Goal: Task Accomplishment & Management: Manage account settings

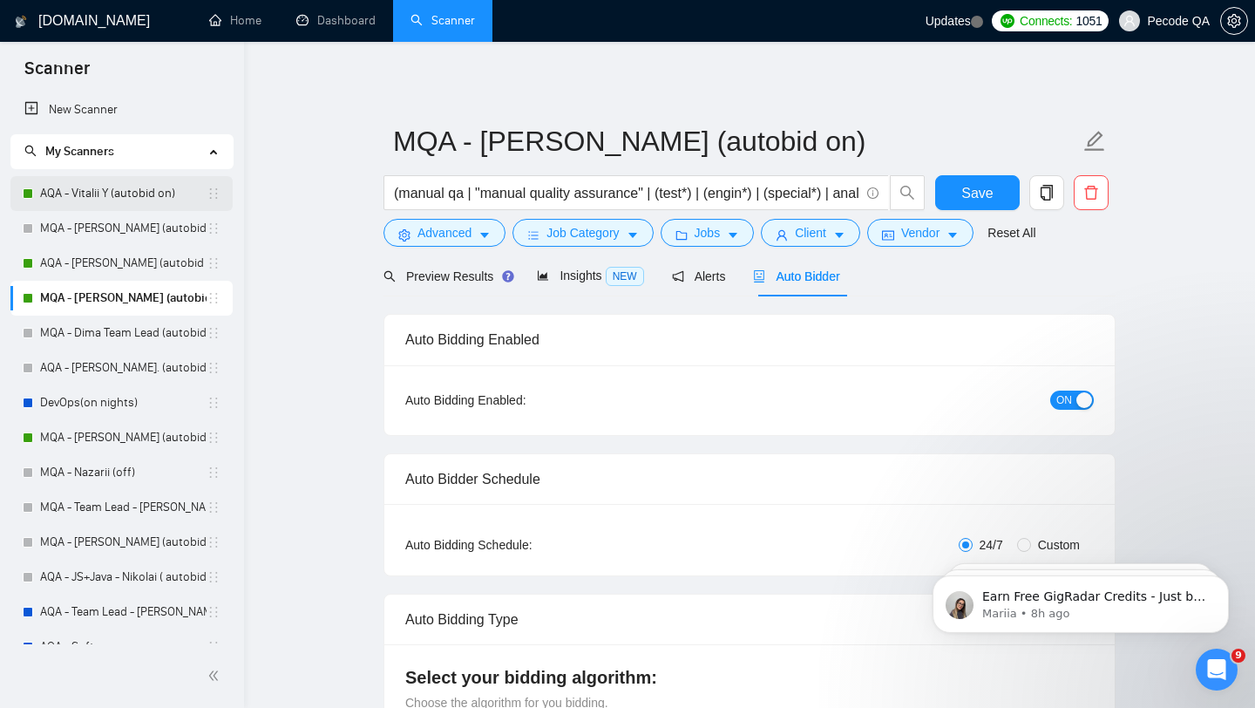
click at [103, 196] on link "AQA - Vitalii Y (autobid on)" at bounding box center [123, 193] width 166 height 35
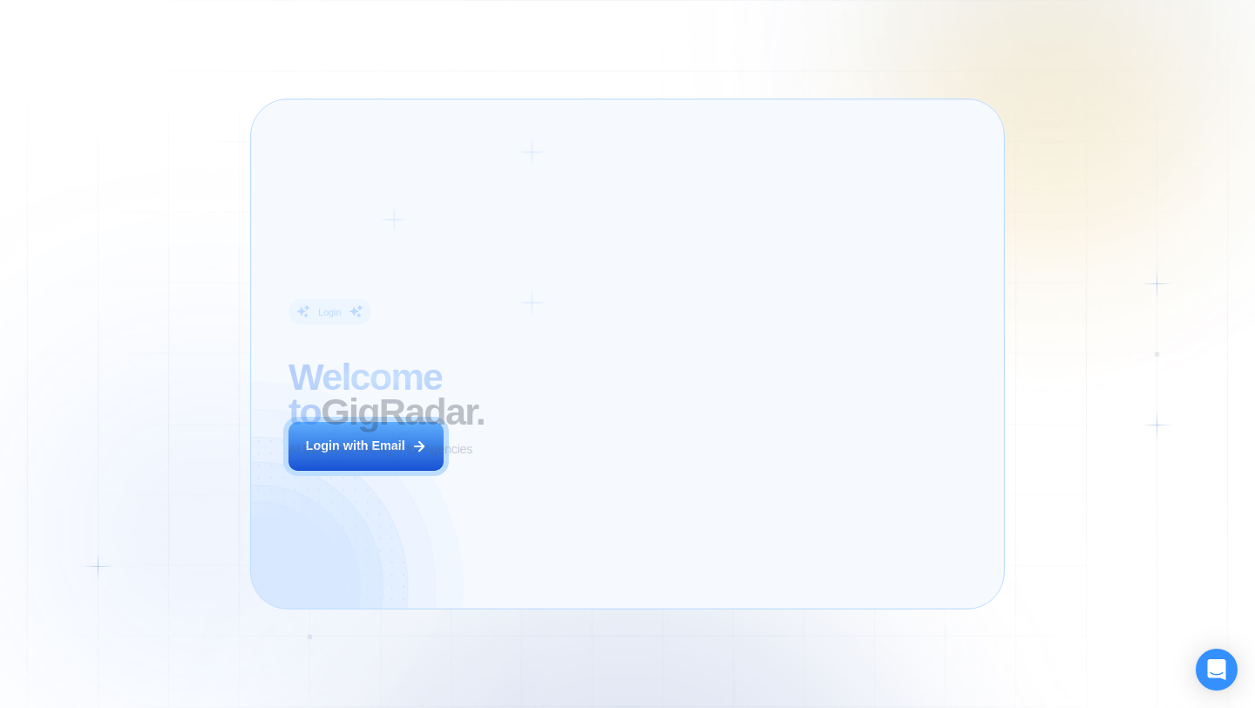
click at [425, 449] on icon at bounding box center [419, 446] width 16 height 16
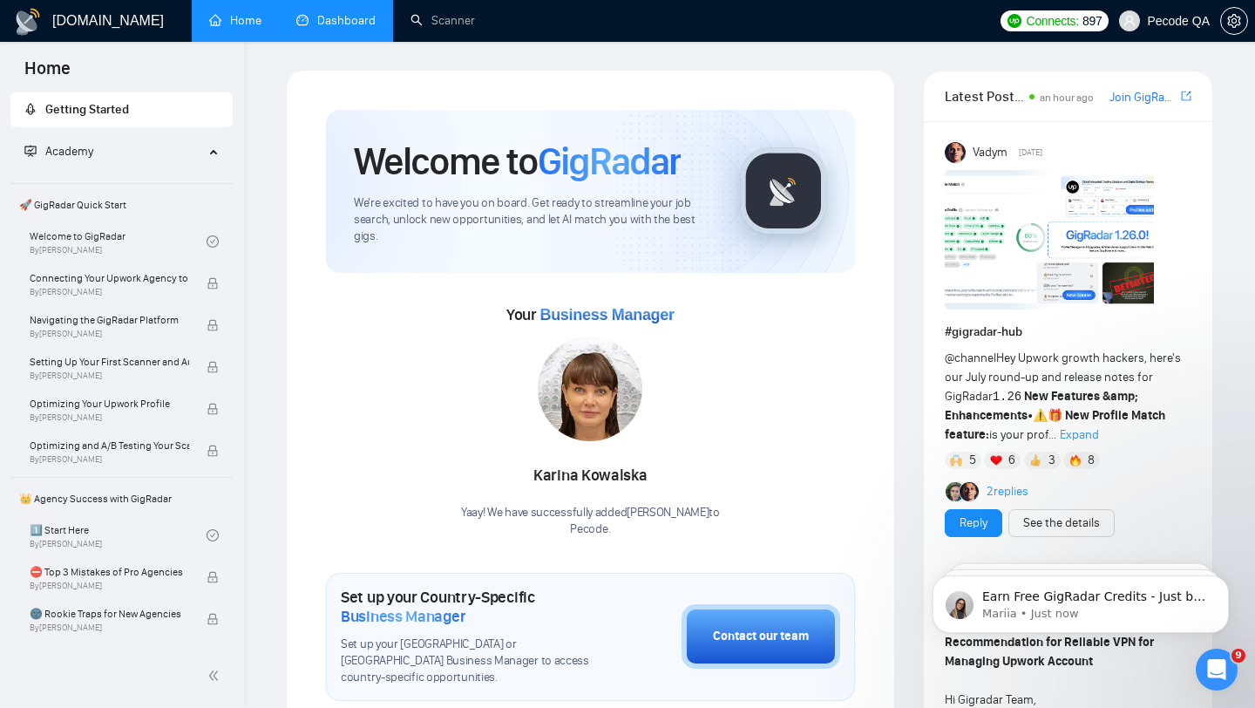
click at [316, 28] on link "Dashboard" at bounding box center [335, 20] width 79 height 15
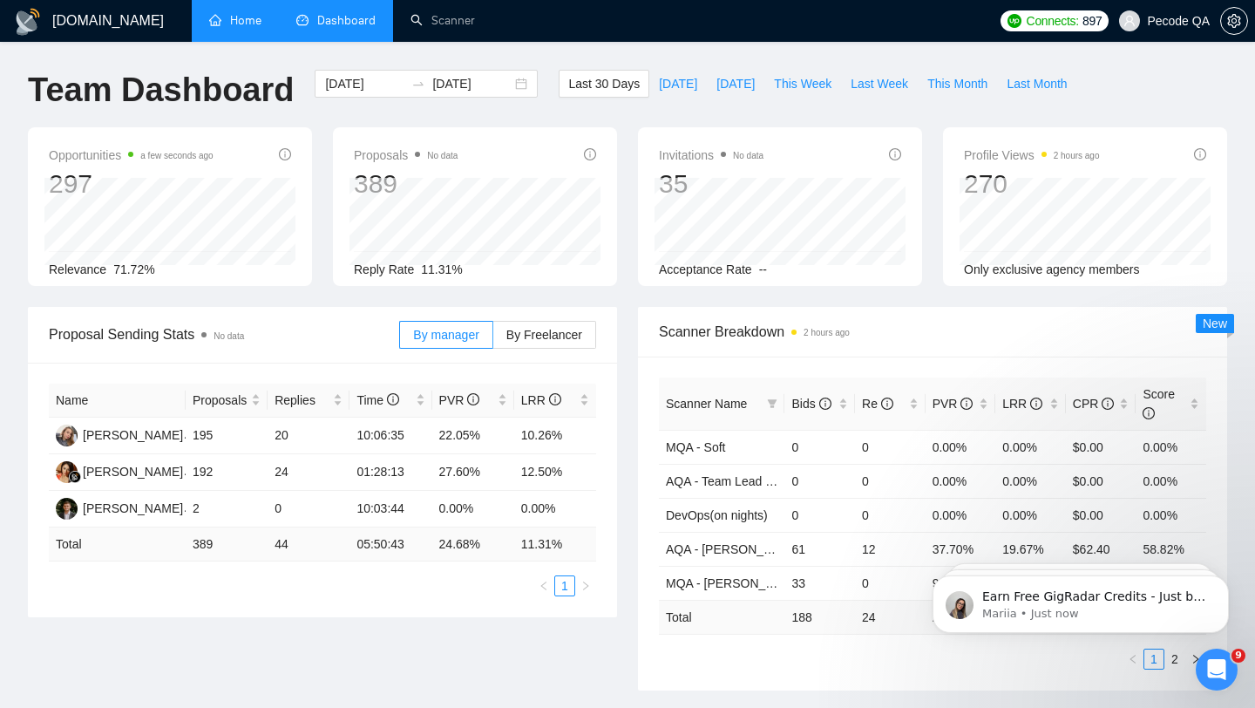
click at [251, 28] on link "Home" at bounding box center [235, 20] width 52 height 15
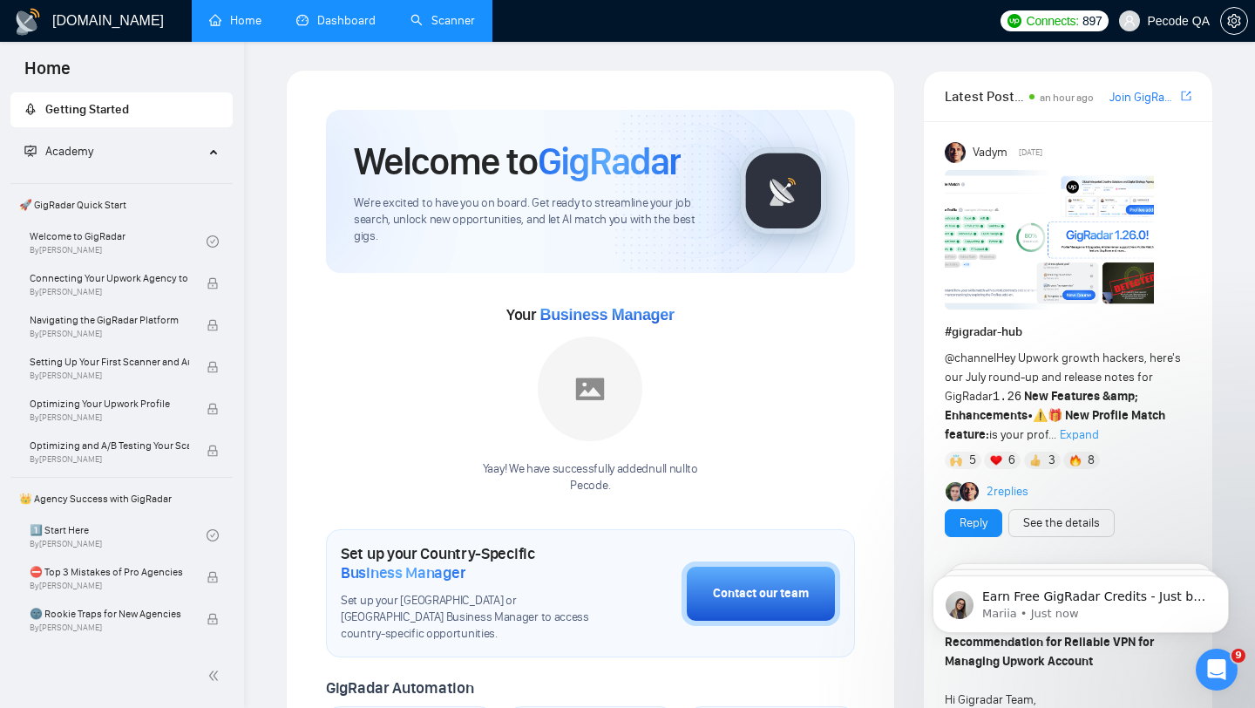
click at [445, 13] on link "Scanner" at bounding box center [443, 20] width 65 height 15
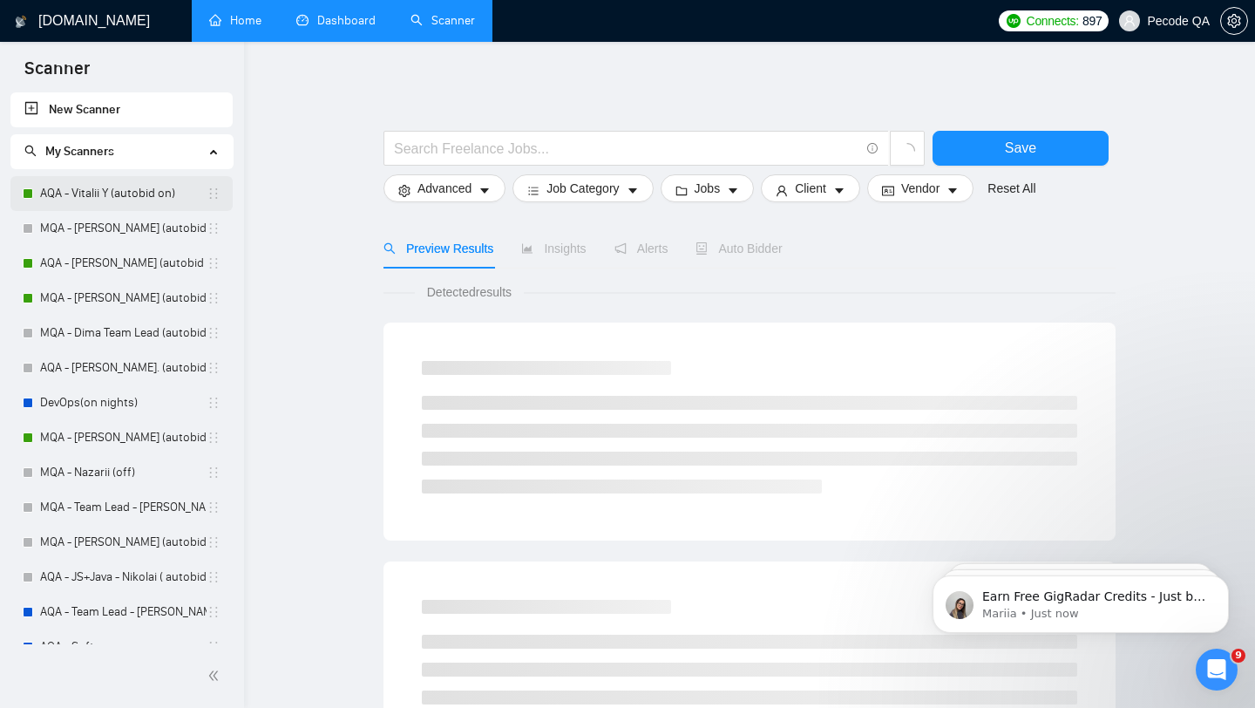
click at [117, 187] on link "AQA - Vitalii Y (autobid on)" at bounding box center [123, 193] width 166 height 35
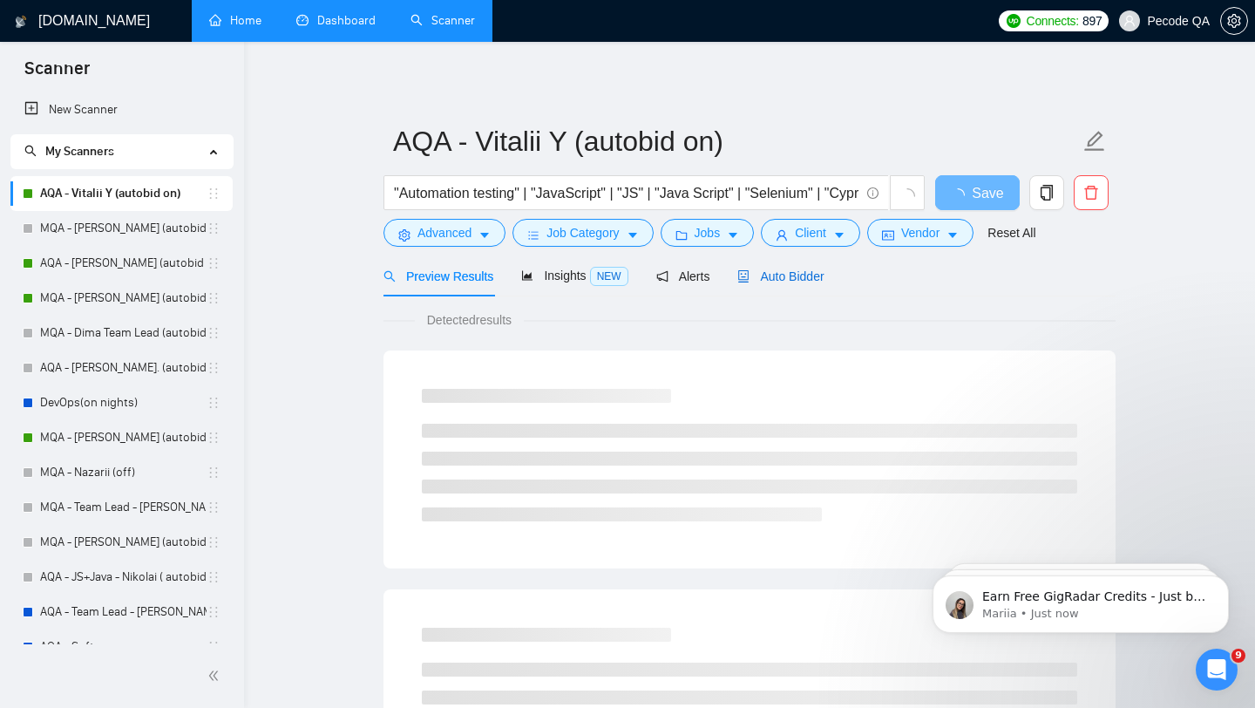
click at [777, 275] on span "Auto Bidder" at bounding box center [780, 276] width 86 height 14
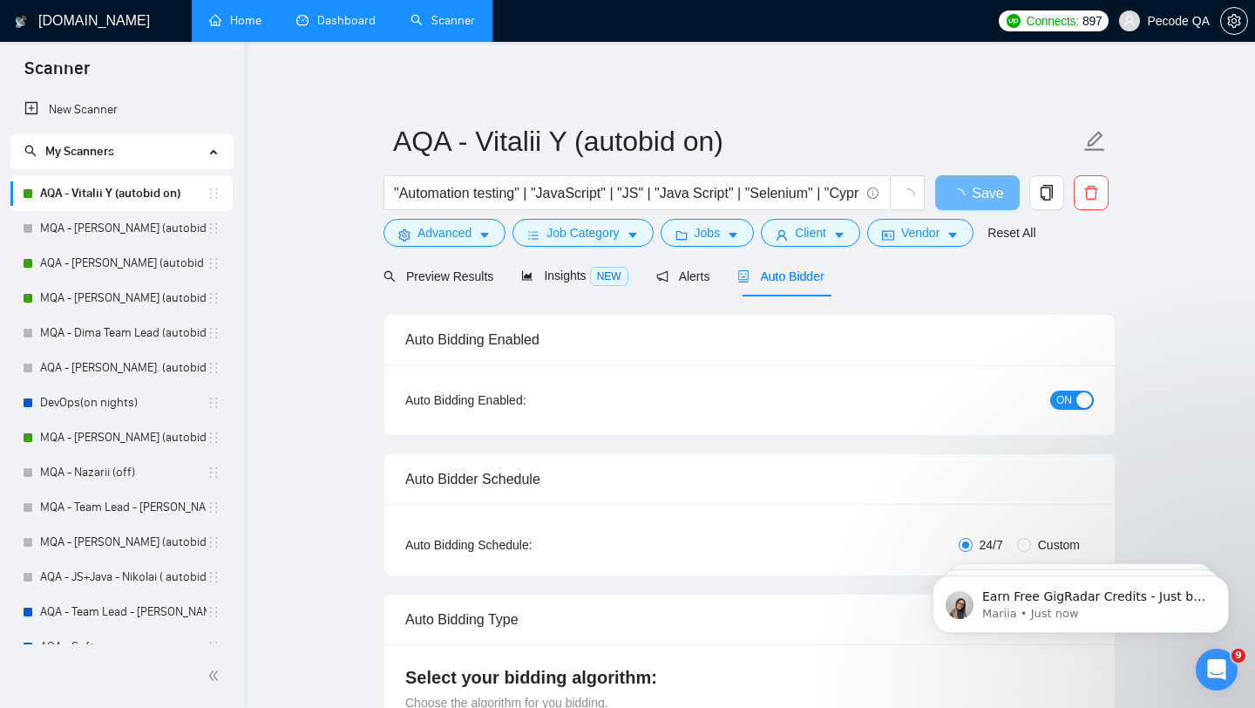
radio input "false"
radio input "true"
checkbox input "true"
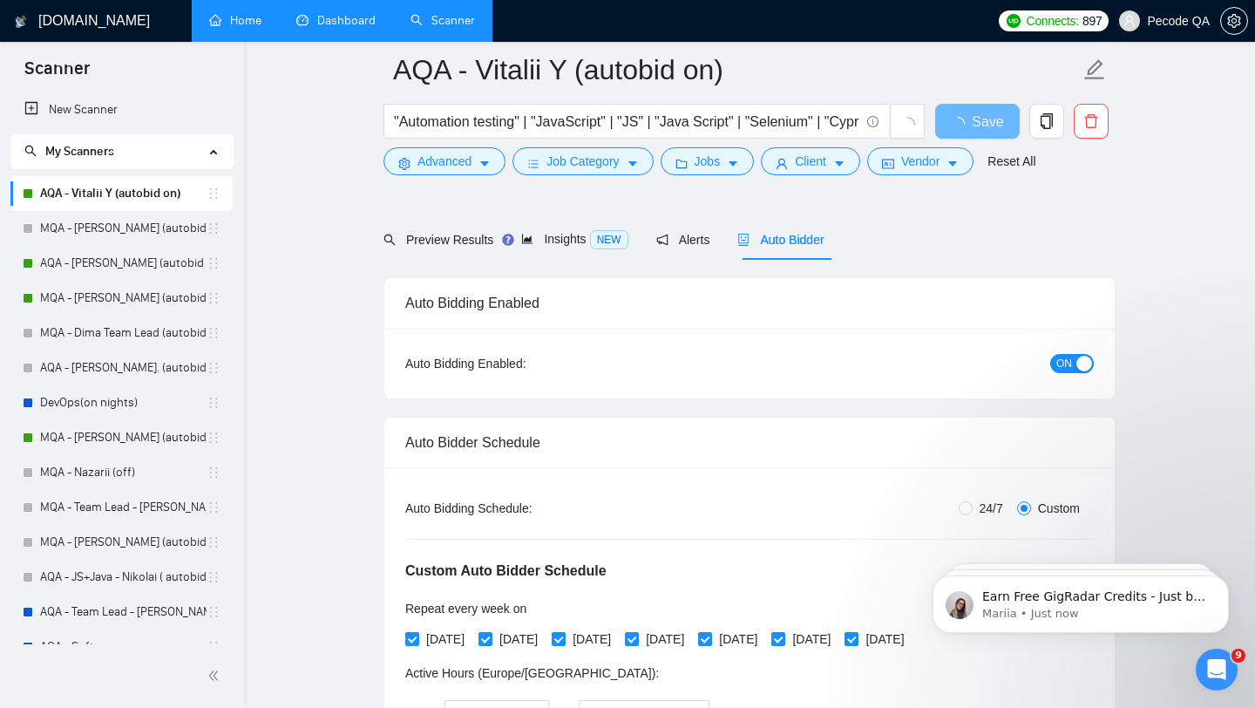
scroll to position [333, 0]
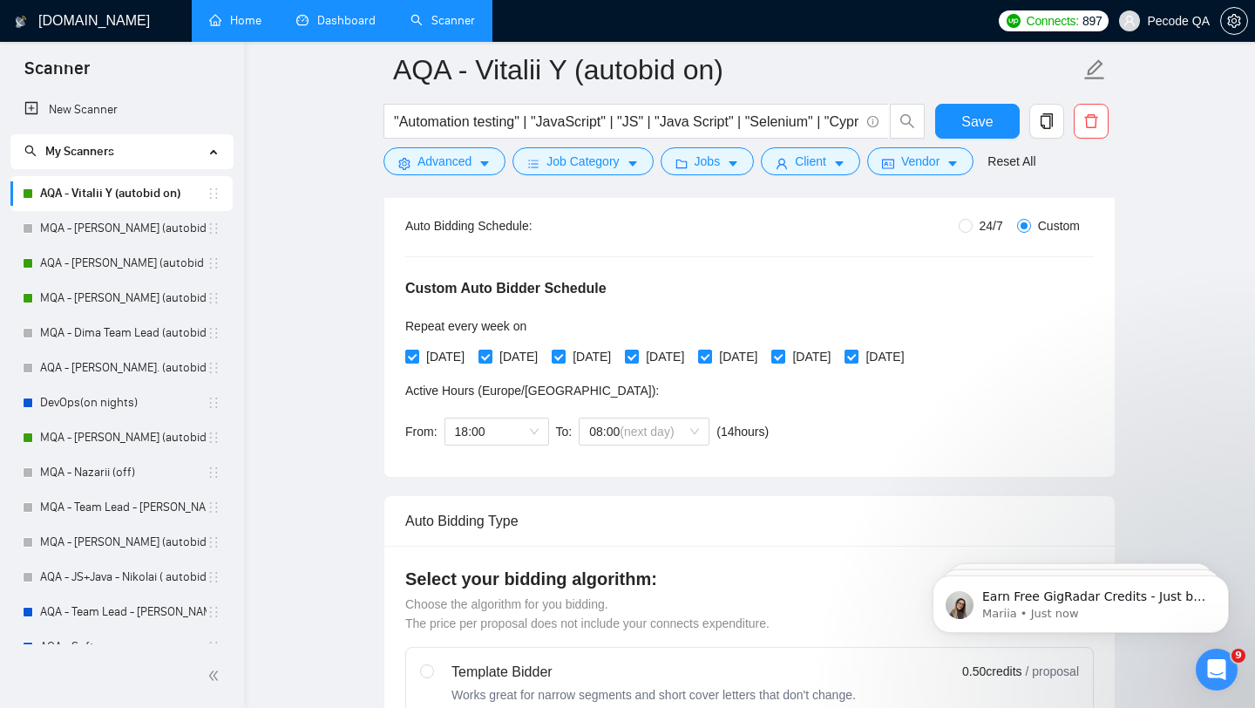
click at [984, 227] on span "24/7" at bounding box center [991, 225] width 37 height 19
click at [973, 227] on input "24/7" at bounding box center [966, 226] width 14 height 14
radio input "true"
radio input "false"
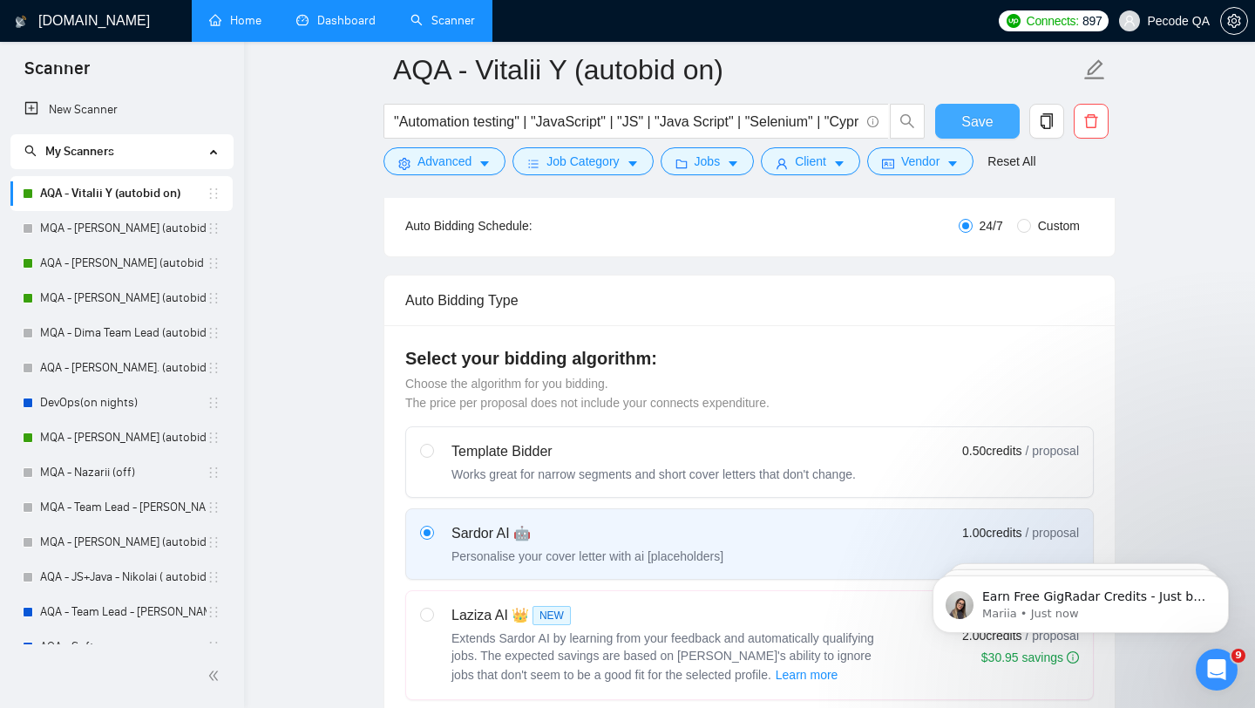
click at [973, 112] on span "Save" at bounding box center [976, 122] width 31 height 22
click at [105, 256] on link "AQA - [PERSON_NAME] (autobid on)" at bounding box center [123, 263] width 166 height 35
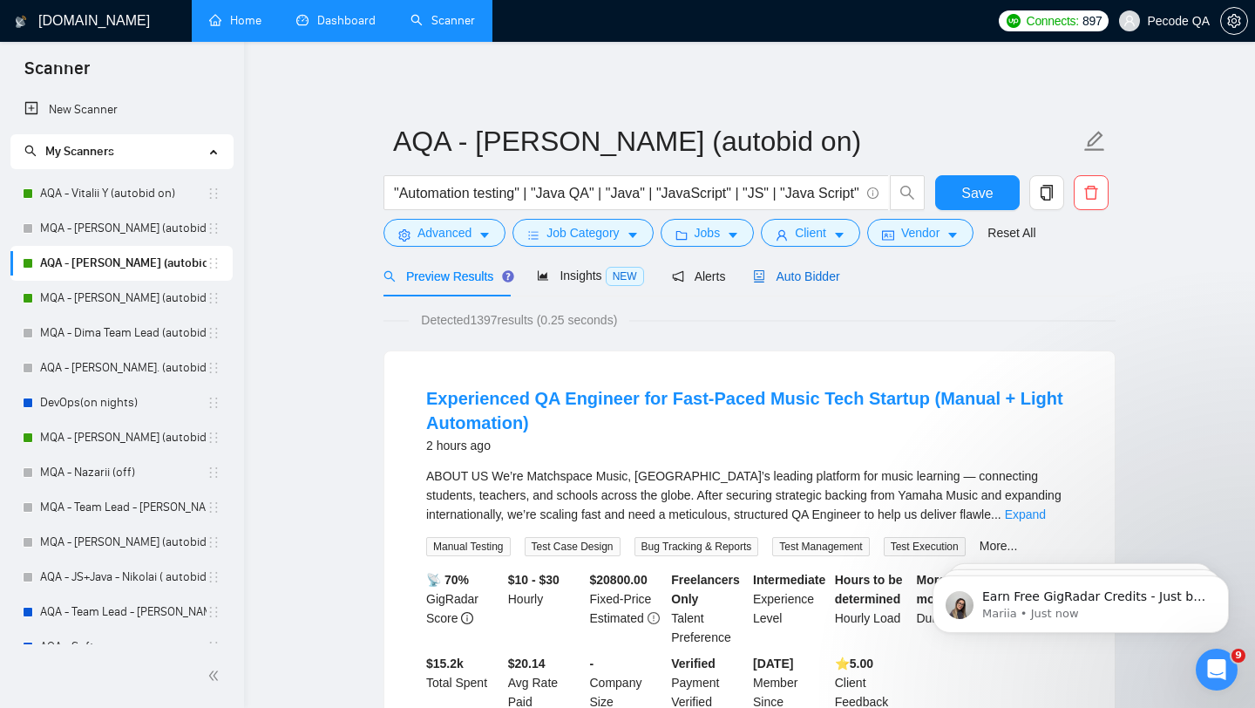
click at [825, 268] on div "Auto Bidder" at bounding box center [796, 276] width 86 height 19
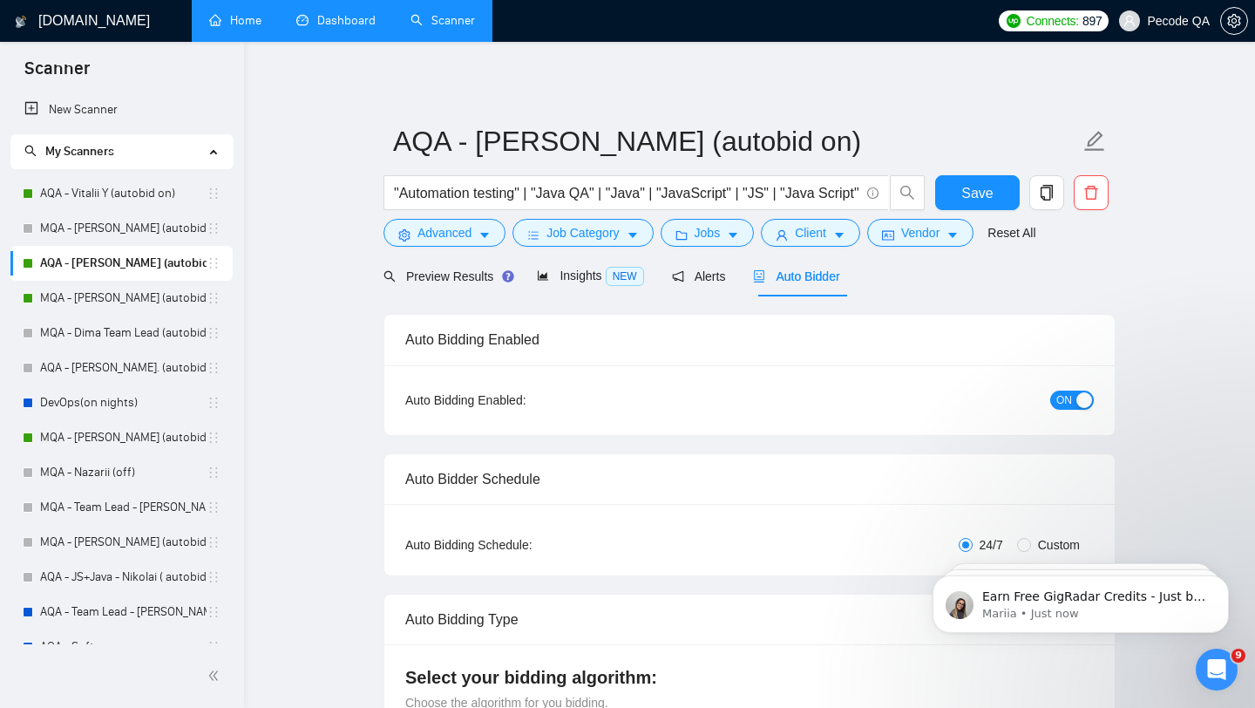
checkbox input "true"
click at [147, 296] on link "MQA - [PERSON_NAME] (autobid on)" at bounding box center [123, 298] width 166 height 35
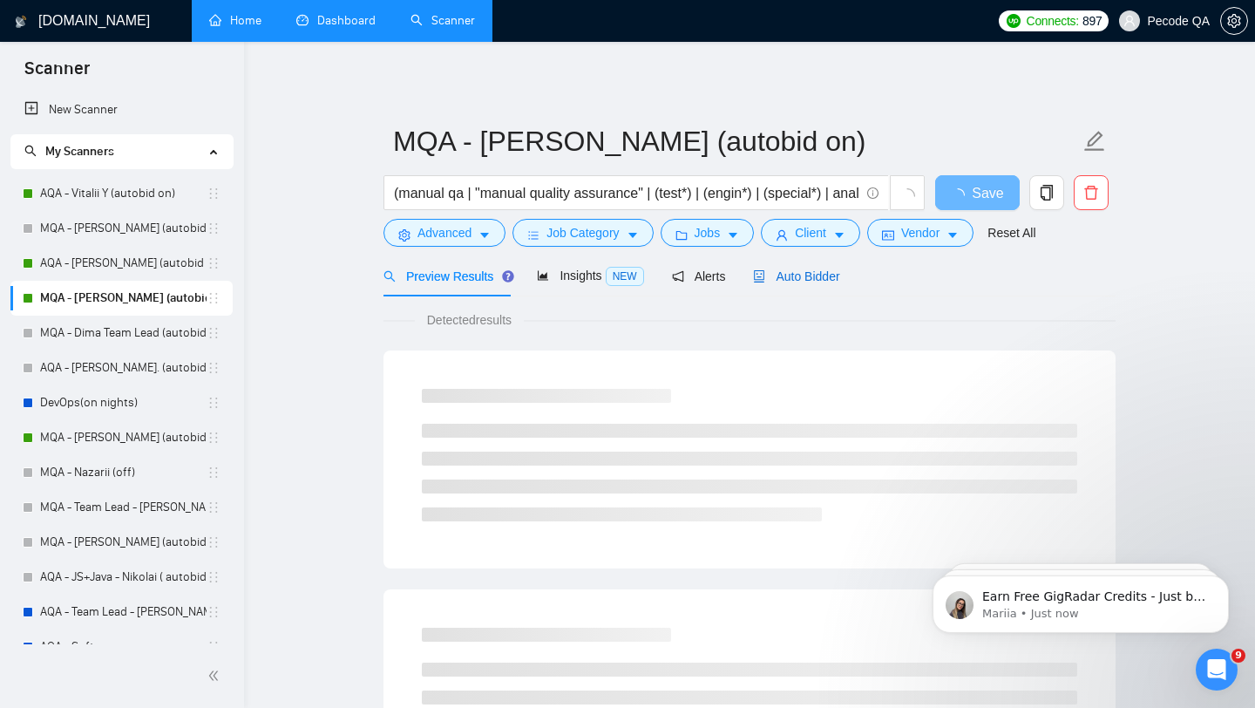
click at [805, 282] on span "Auto Bidder" at bounding box center [796, 276] width 86 height 14
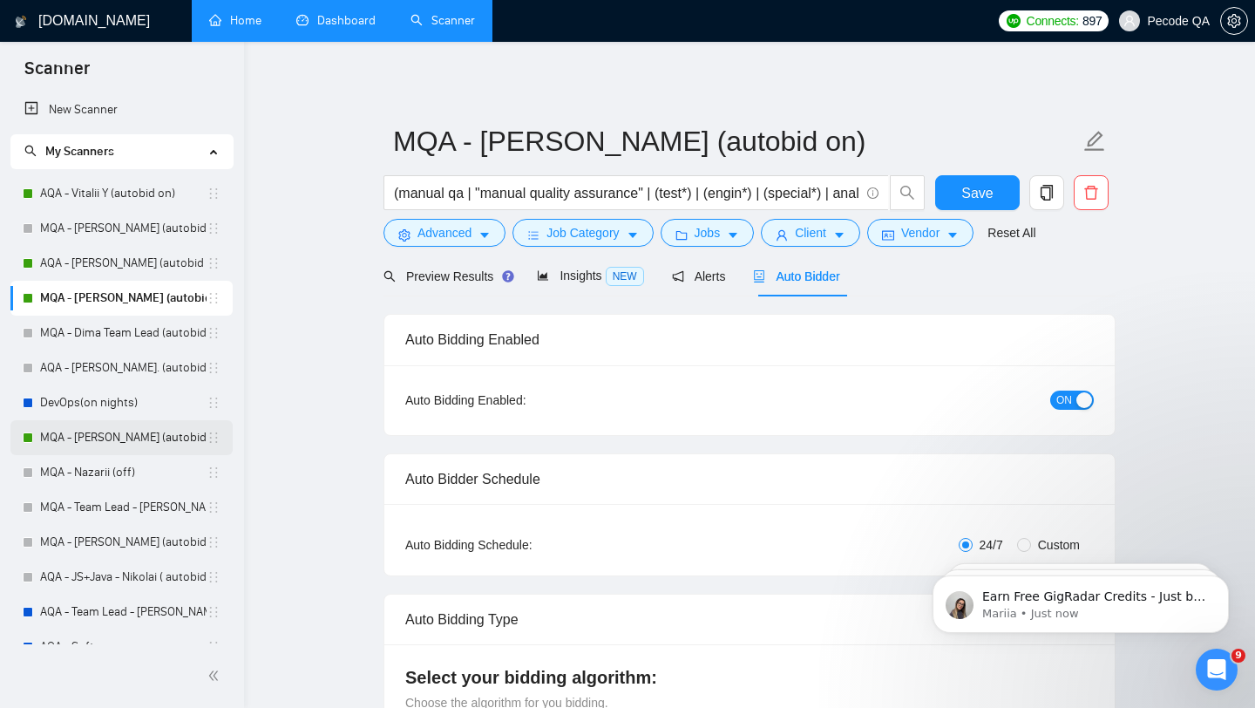
click at [131, 431] on link "MQA - [PERSON_NAME] (autobid Off)" at bounding box center [123, 437] width 166 height 35
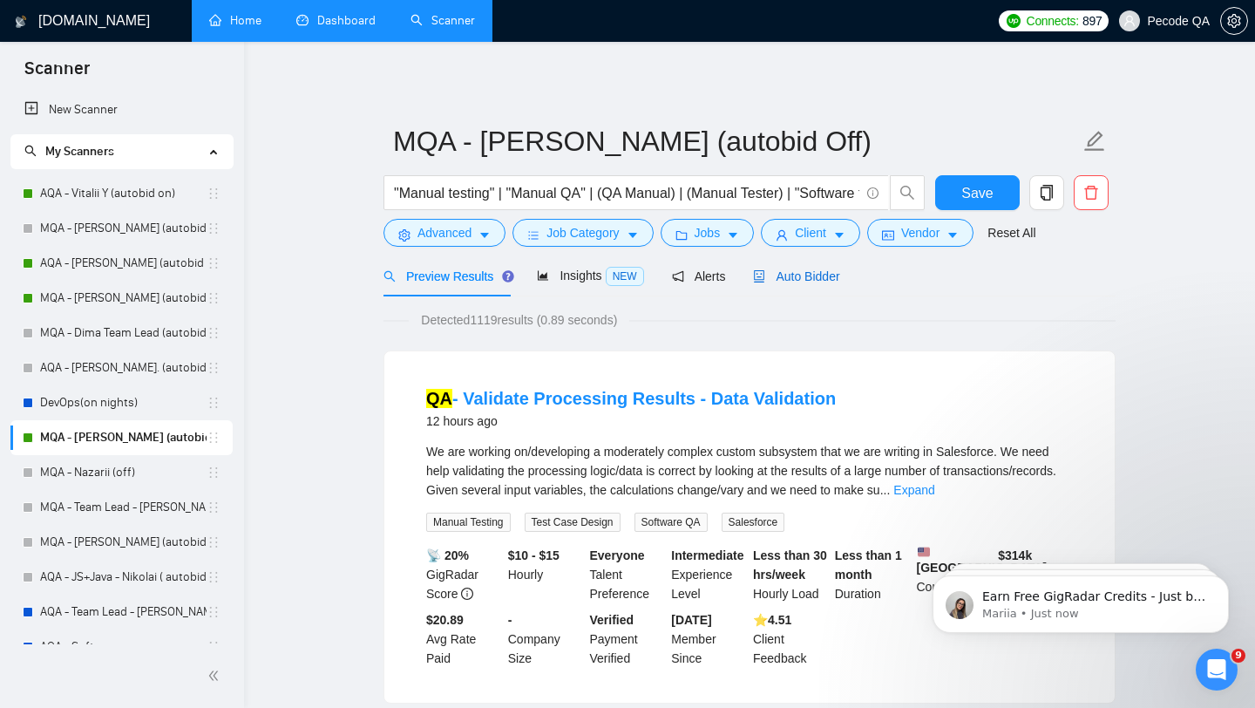
click at [836, 279] on span "Auto Bidder" at bounding box center [796, 276] width 86 height 14
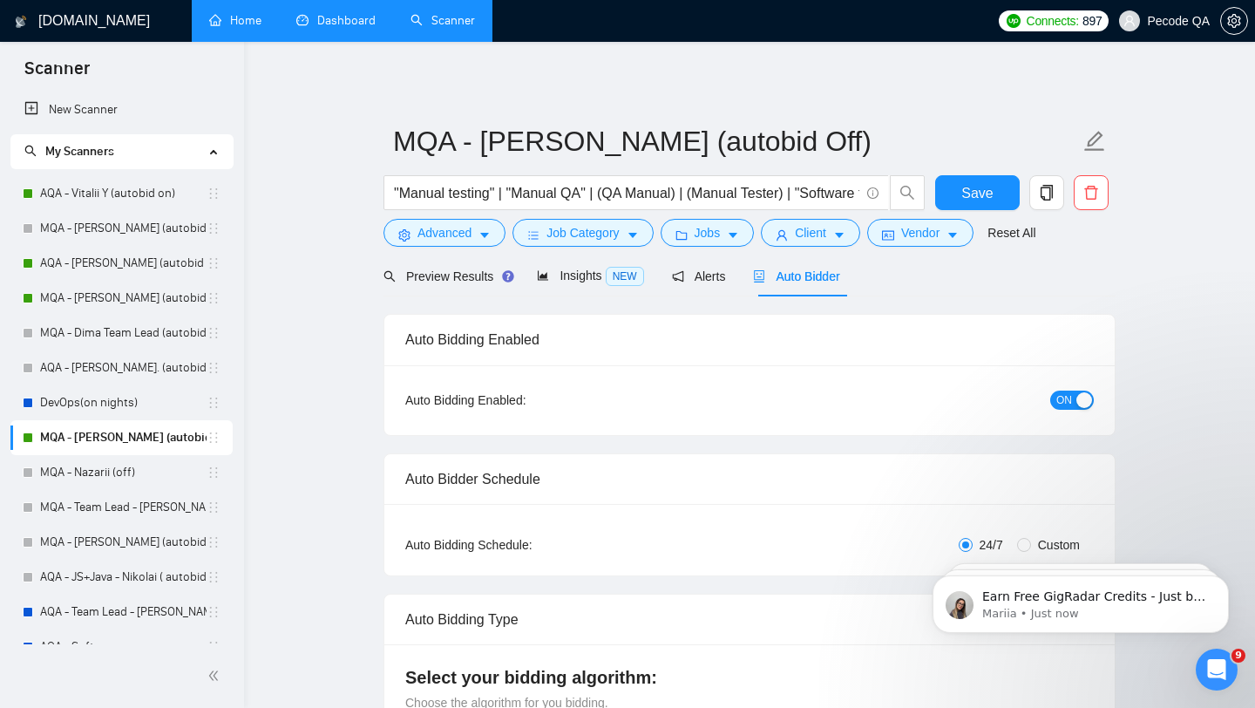
radio input "false"
radio input "true"
checkbox input "true"
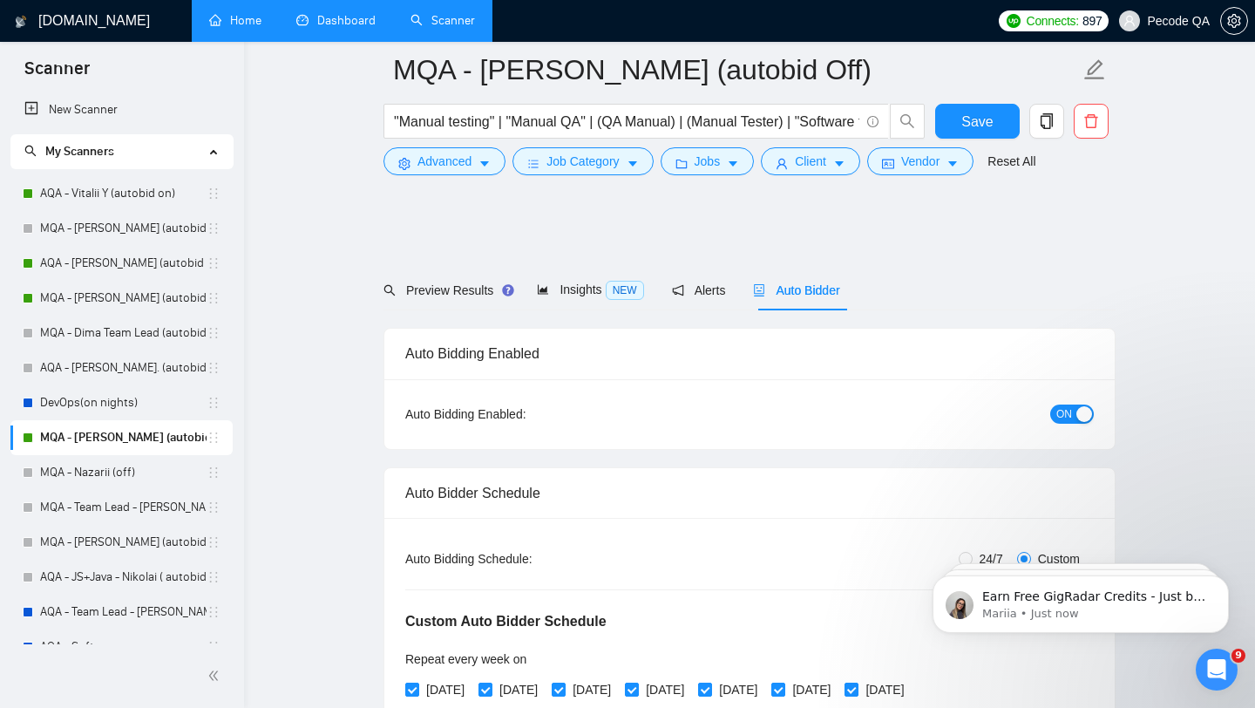
scroll to position [162, 0]
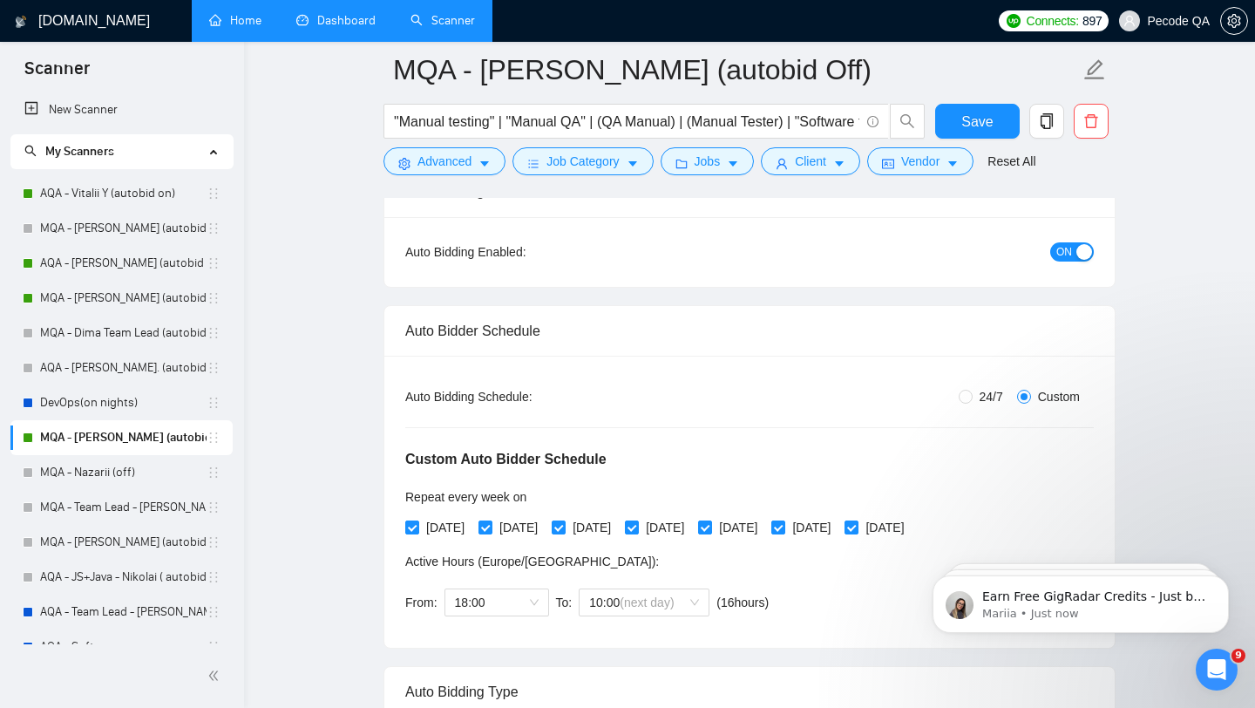
click at [980, 396] on span "24/7" at bounding box center [991, 396] width 37 height 19
click at [973, 396] on input "24/7" at bounding box center [966, 397] width 14 height 14
radio input "true"
radio input "false"
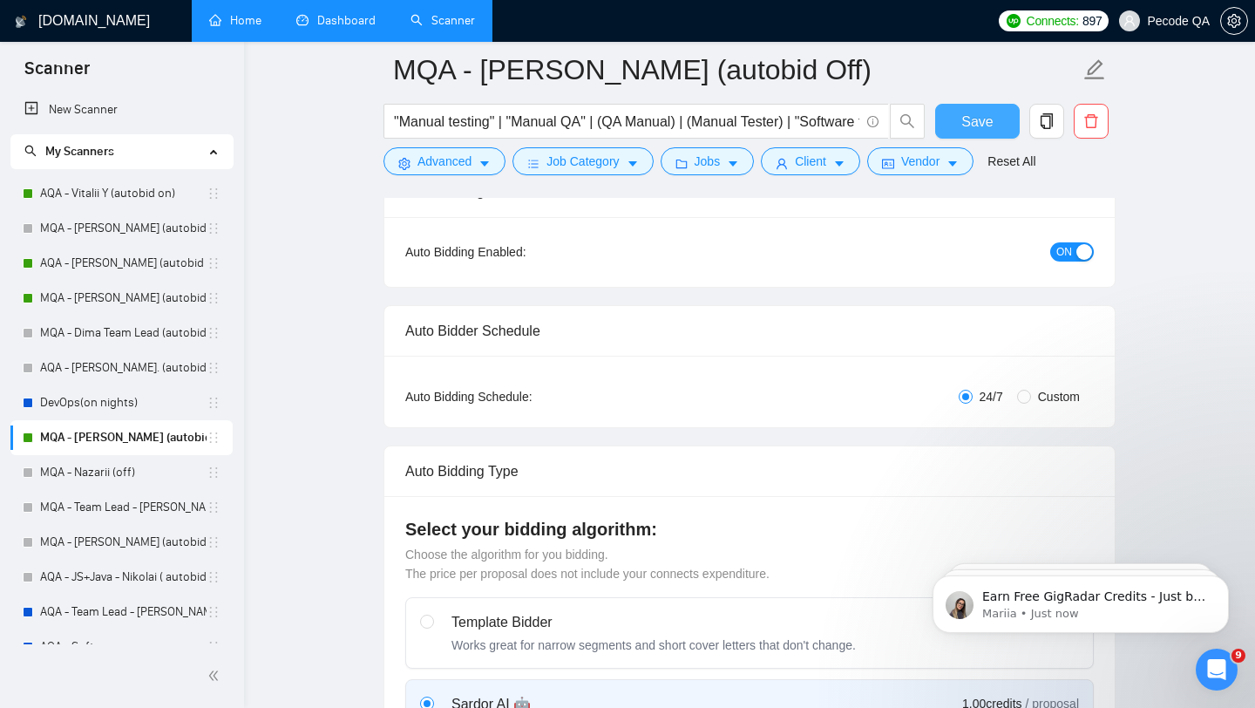
click at [992, 121] on span "Save" at bounding box center [976, 122] width 31 height 22
click at [108, 396] on link "DevOps(on nights)" at bounding box center [123, 402] width 166 height 35
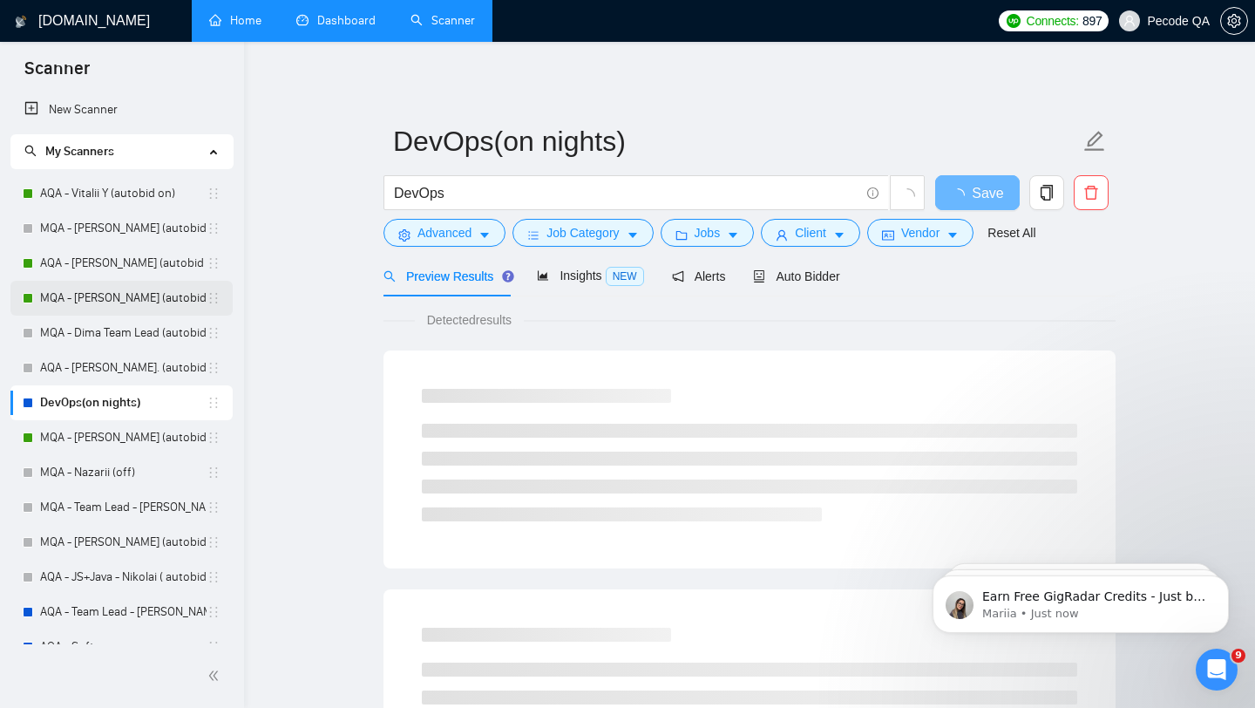
click at [143, 294] on link "MQA - [PERSON_NAME] (autobid on)" at bounding box center [123, 298] width 166 height 35
